Goal: Information Seeking & Learning: Find specific fact

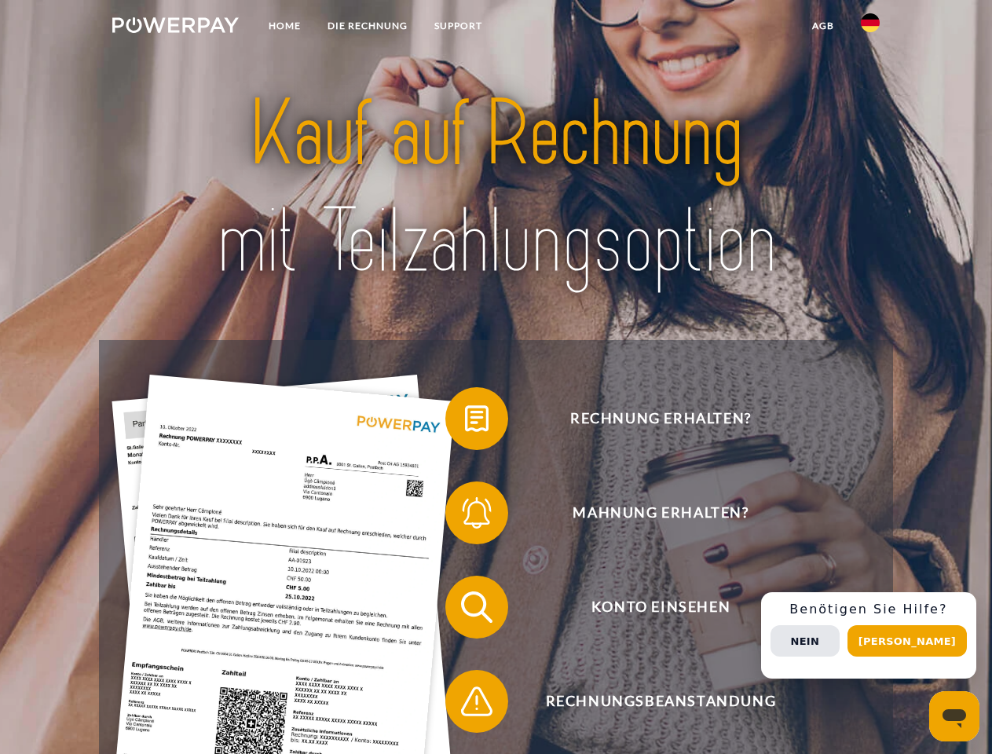
click at [175, 27] on img at bounding box center [175, 25] width 126 height 16
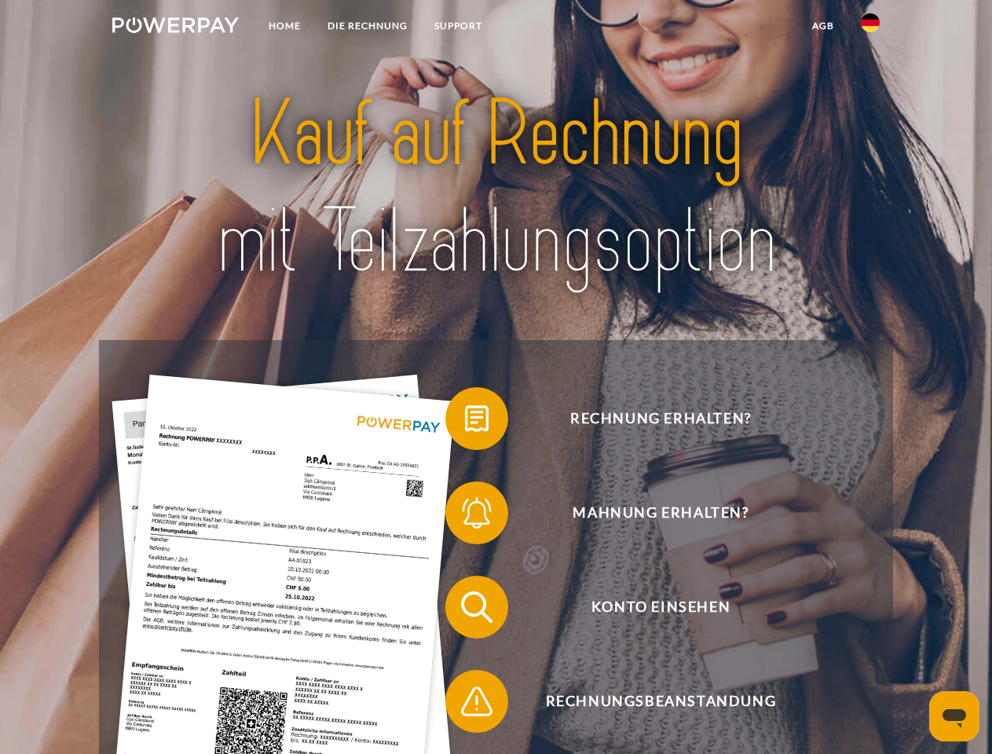
click at [870, 27] on img at bounding box center [870, 22] width 19 height 19
click at [822, 26] on link "agb" at bounding box center [823, 26] width 49 height 28
click at [465, 422] on span at bounding box center [453, 418] width 79 height 79
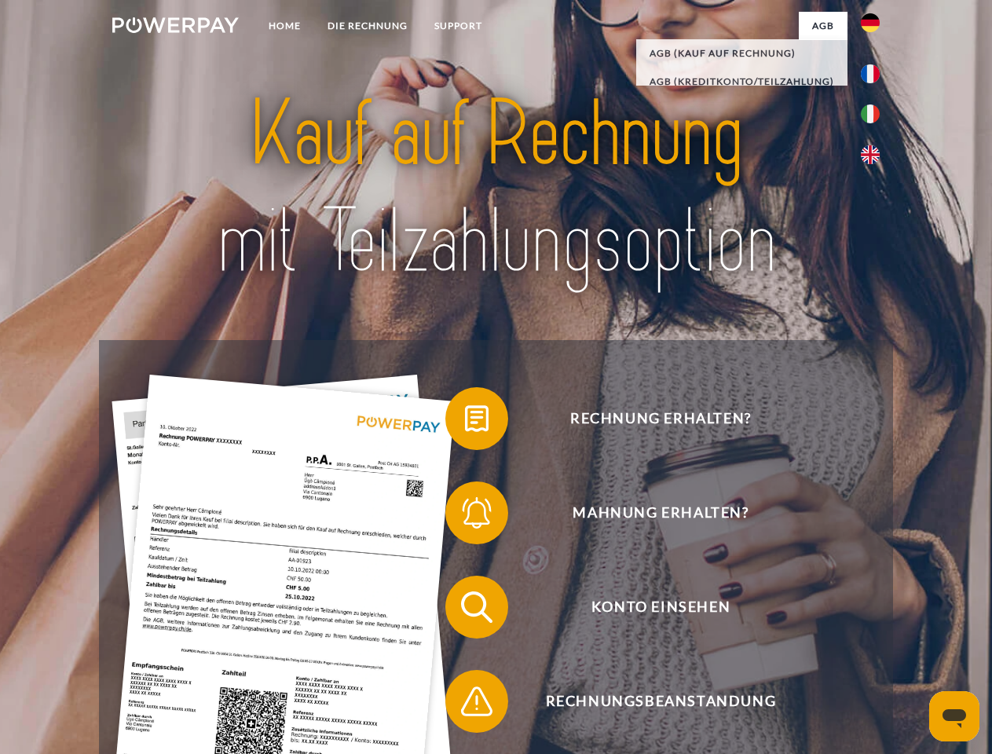
click at [465, 516] on span at bounding box center [453, 512] width 79 height 79
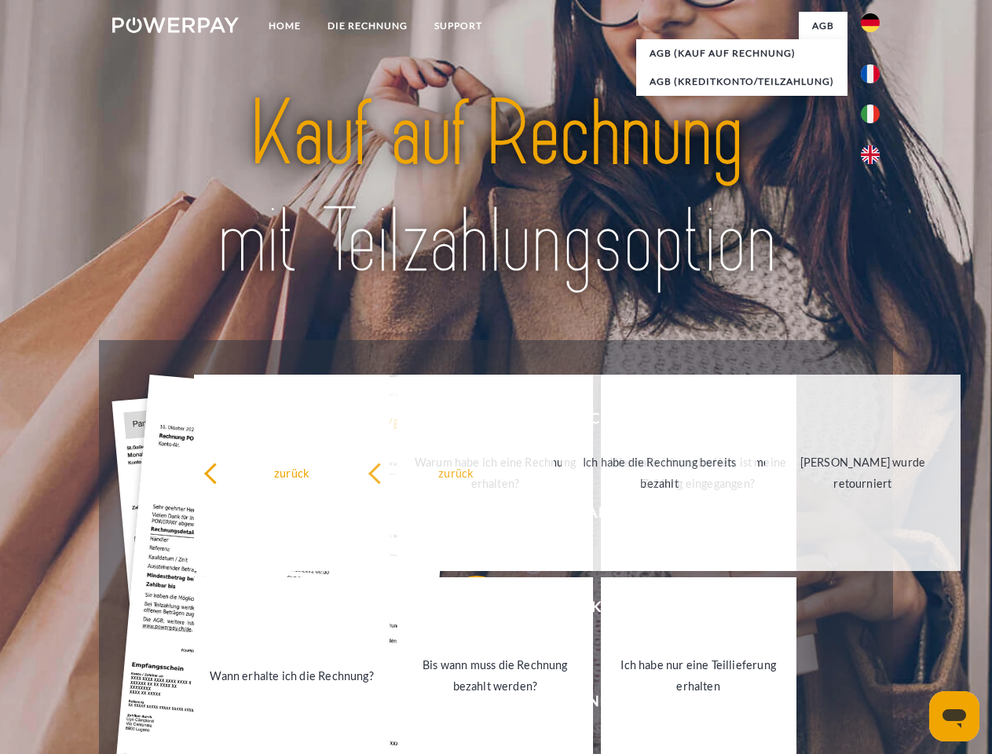
click at [465, 610] on link "Bis wann muss die Rechnung bezahlt werden?" at bounding box center [495, 675] width 196 height 196
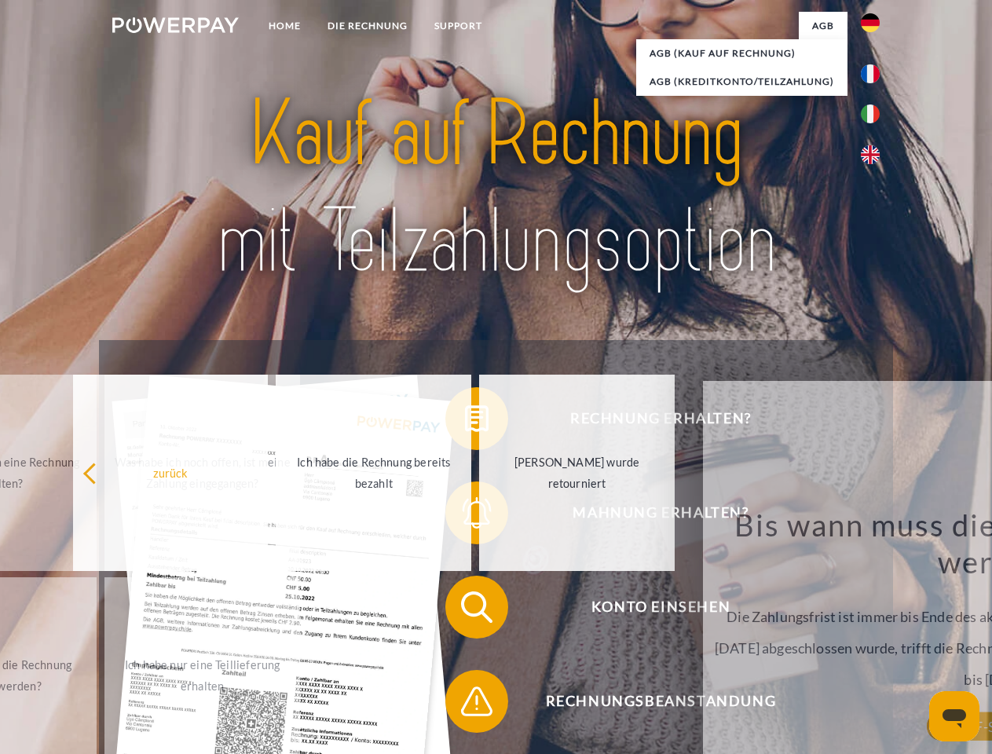
click at [465, 704] on span at bounding box center [453, 701] width 79 height 79
click at [874, 635] on div "Rechnung erhalten? Mahnung erhalten? Konto einsehen" at bounding box center [495, 654] width 793 height 628
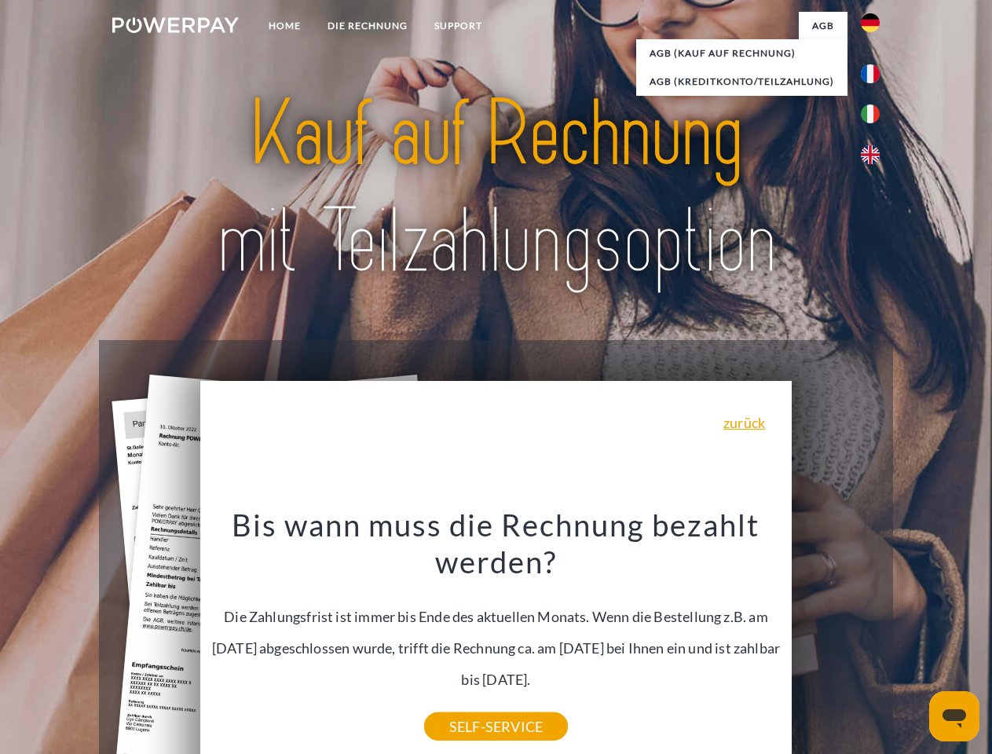
click at [835, 638] on span "Konto einsehen" at bounding box center [660, 607] width 385 height 63
click at [912, 641] on header "Home DIE RECHNUNG SUPPORT" at bounding box center [496, 542] width 992 height 1084
